Goal: Book appointment/travel/reservation

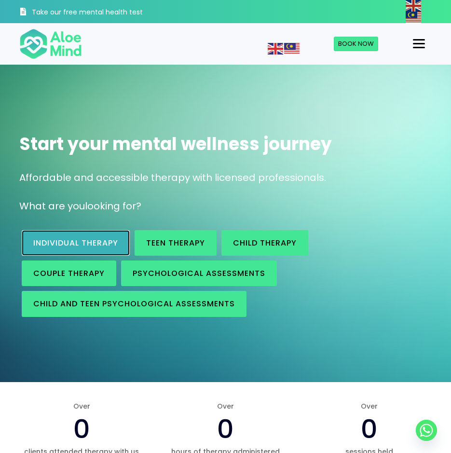
click at [58, 243] on span "Individual therapy" at bounding box center [75, 242] width 85 height 11
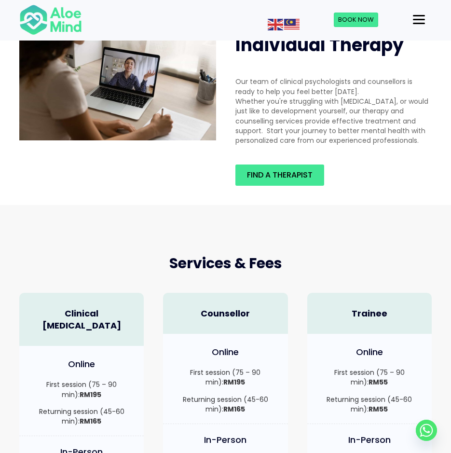
scroll to position [48, 0]
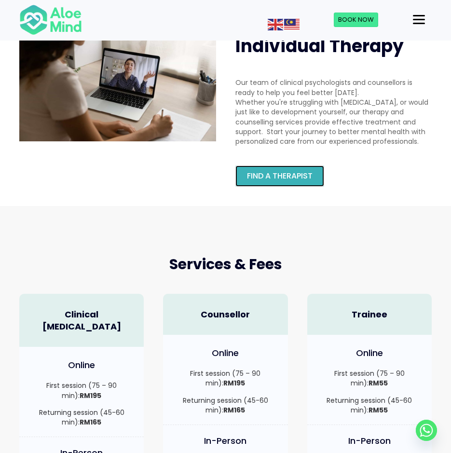
click at [261, 172] on span "Find a therapist" at bounding box center [280, 175] width 66 height 11
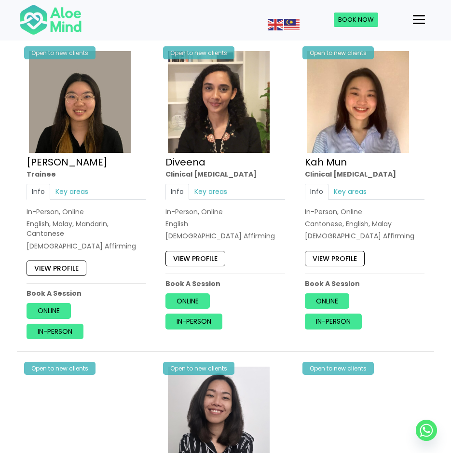
scroll to position [482, 0]
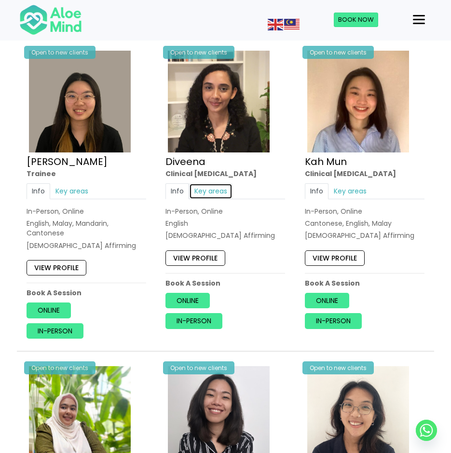
click at [207, 190] on link "Key areas" at bounding box center [210, 191] width 43 height 15
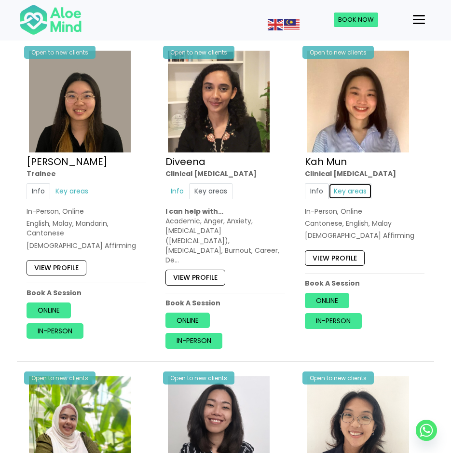
click at [349, 192] on link "Key areas" at bounding box center [349, 191] width 43 height 15
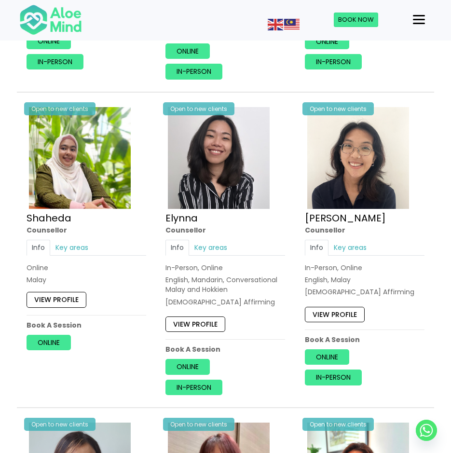
scroll to position [772, 0]
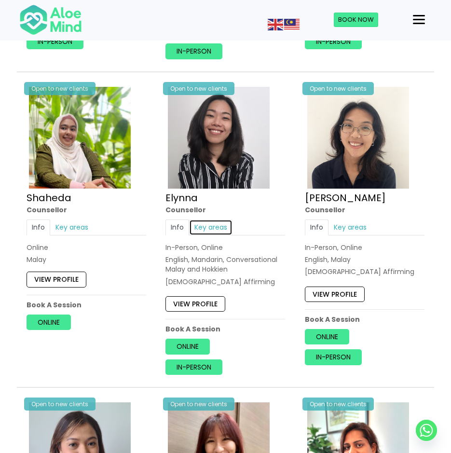
click at [218, 219] on link "Key areas" at bounding box center [210, 226] width 43 height 15
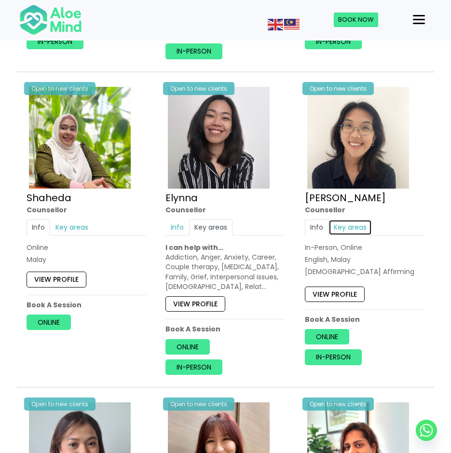
click at [354, 219] on link "Key areas" at bounding box center [349, 226] width 43 height 15
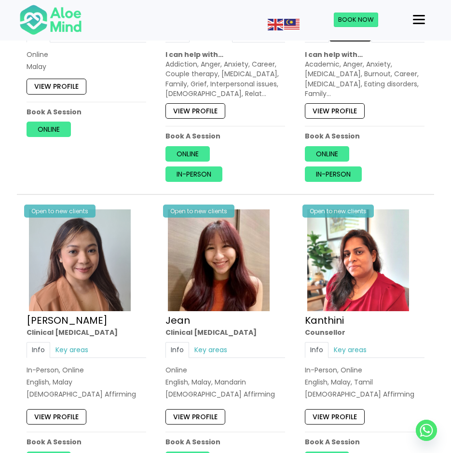
scroll to position [1061, 0]
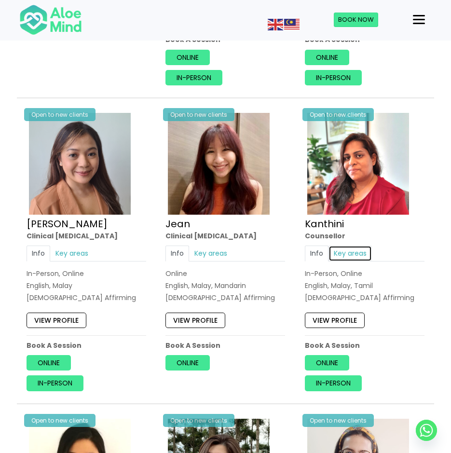
click at [350, 246] on link "Key areas" at bounding box center [349, 253] width 43 height 15
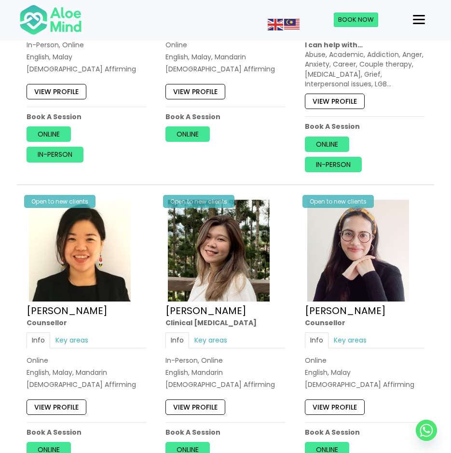
scroll to position [1302, 0]
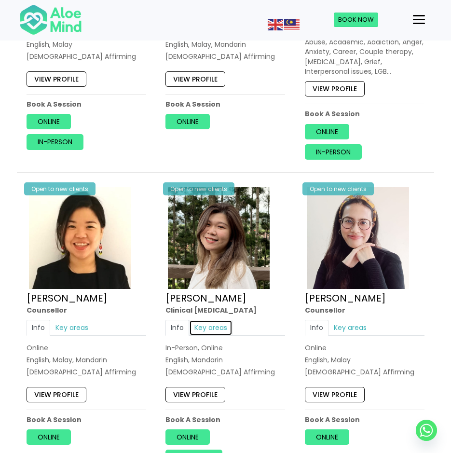
click at [213, 320] on link "Key areas" at bounding box center [210, 327] width 43 height 15
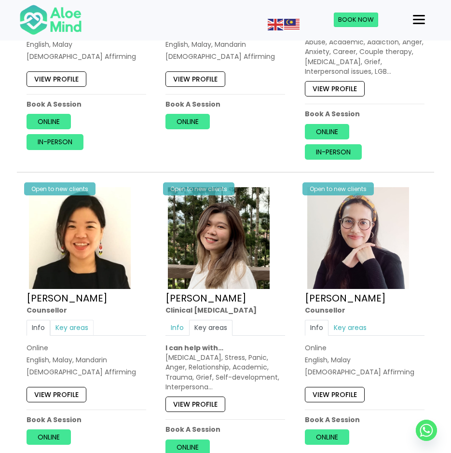
click at [82, 323] on div "Info Key areas Online English, Malay, Mandarin [DEMOGRAPHIC_DATA] Affirming I c…" at bounding box center [87, 348] width 120 height 57
click at [82, 321] on link "Key areas" at bounding box center [71, 327] width 43 height 15
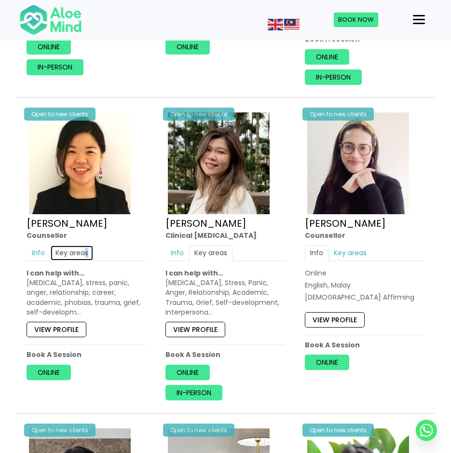
scroll to position [1399, 0]
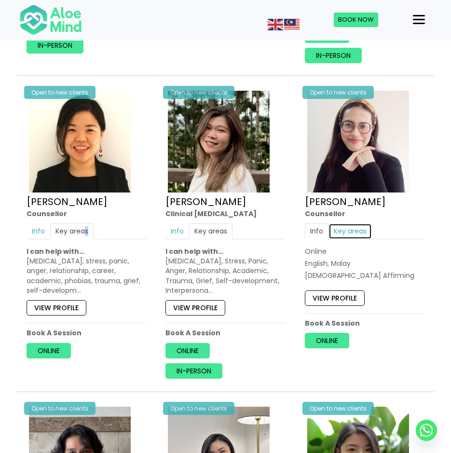
click at [354, 224] on link "Key areas" at bounding box center [349, 231] width 43 height 15
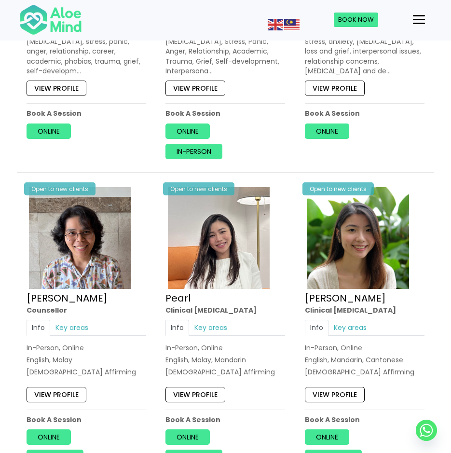
scroll to position [1640, 0]
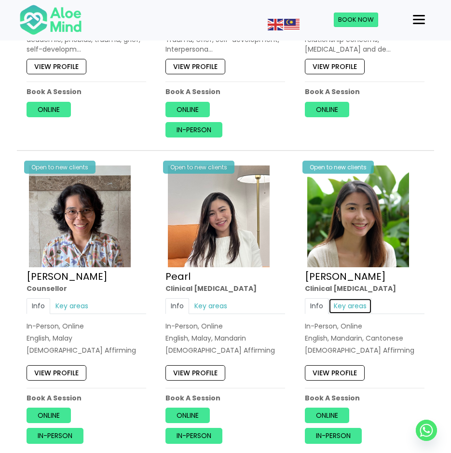
click at [339, 300] on link "Key areas" at bounding box center [349, 305] width 43 height 15
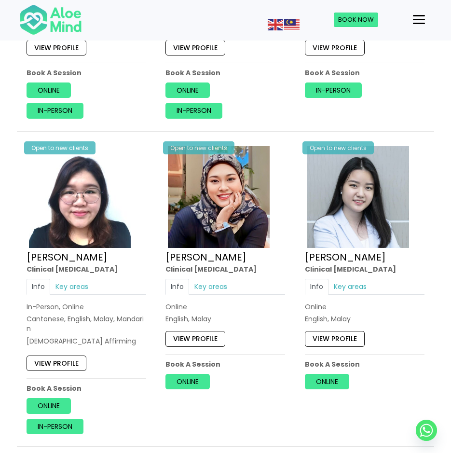
scroll to position [2267, 0]
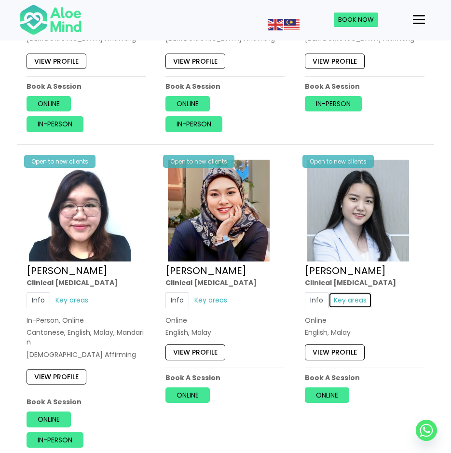
click at [350, 295] on link "Key areas" at bounding box center [349, 299] width 43 height 15
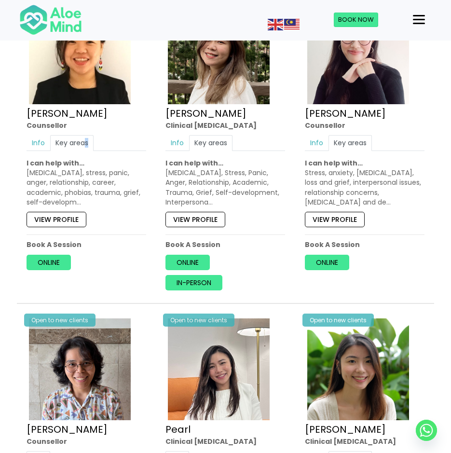
scroll to position [1350, 0]
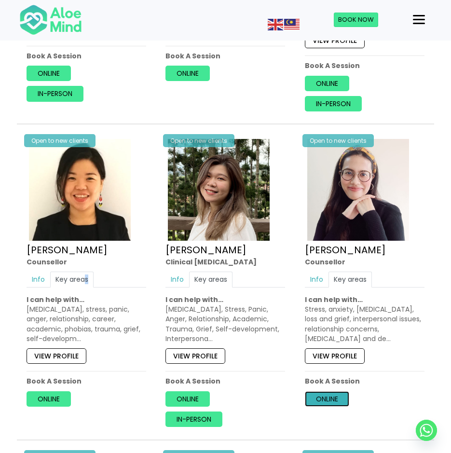
click at [333, 391] on link "Online" at bounding box center [327, 398] width 44 height 15
